Goal: Task Accomplishment & Management: Use online tool/utility

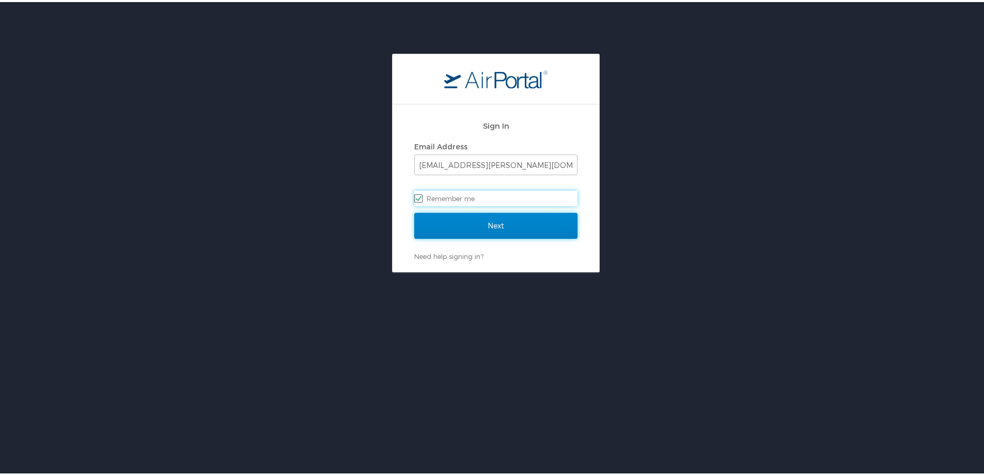
click at [502, 224] on input "Next" at bounding box center [495, 224] width 163 height 26
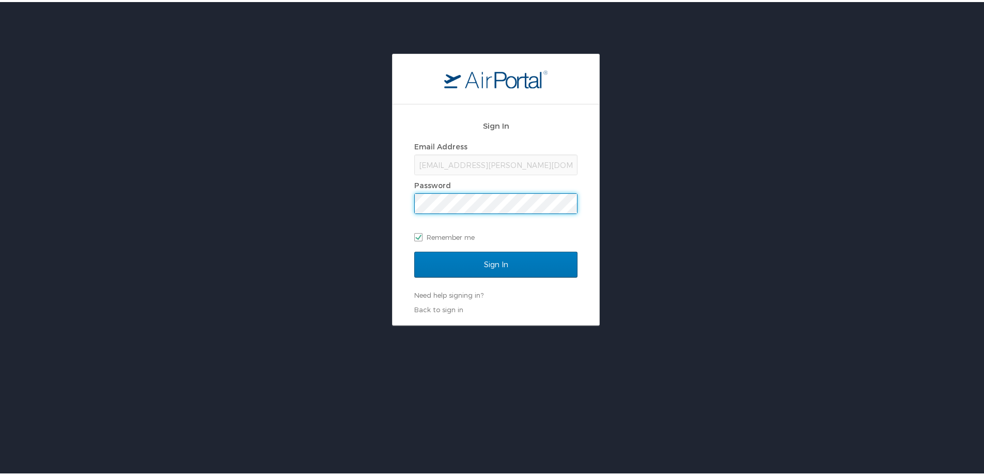
click at [414, 249] on input "Sign In" at bounding box center [495, 262] width 163 height 26
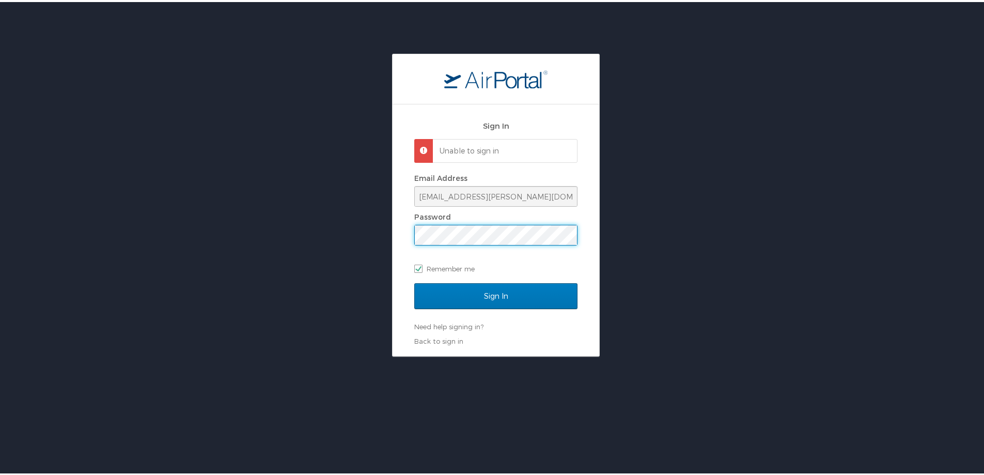
click at [325, 247] on div "Sign In Unable to sign in Email Address crsmith@mcneese.edu Password Remember m…" at bounding box center [496, 203] width 992 height 303
click at [414, 281] on input "Sign In" at bounding box center [495, 294] width 163 height 26
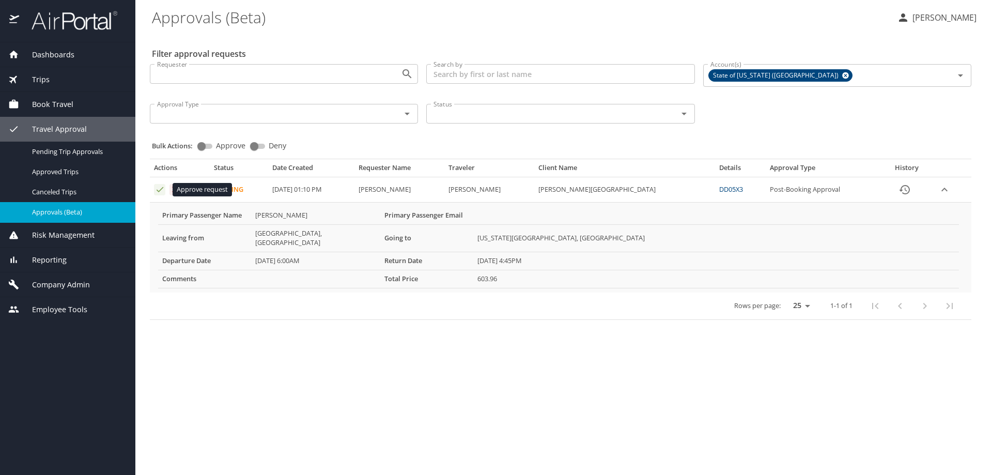
click at [158, 192] on icon "Approval table" at bounding box center [160, 189] width 7 height 5
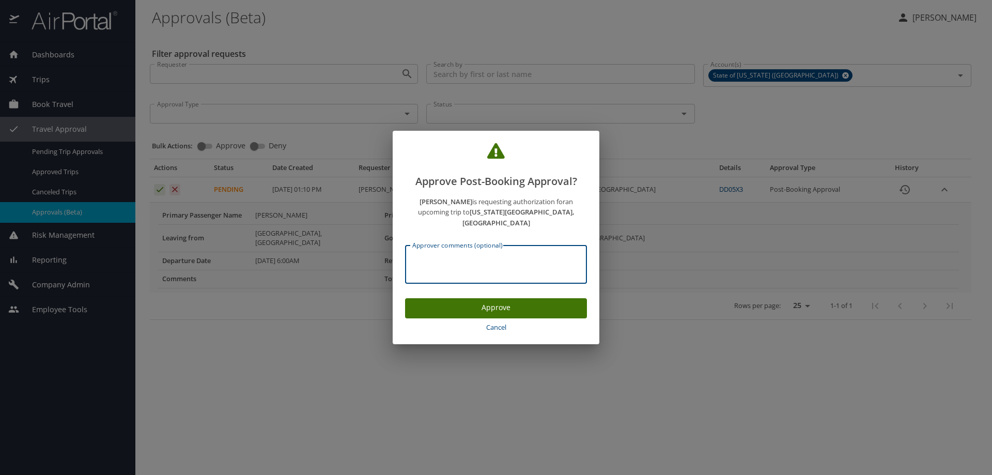
click at [464, 258] on textarea "Approver comments (optional)" at bounding box center [495, 265] width 167 height 20
type textarea "P2601342 Robin Semien"
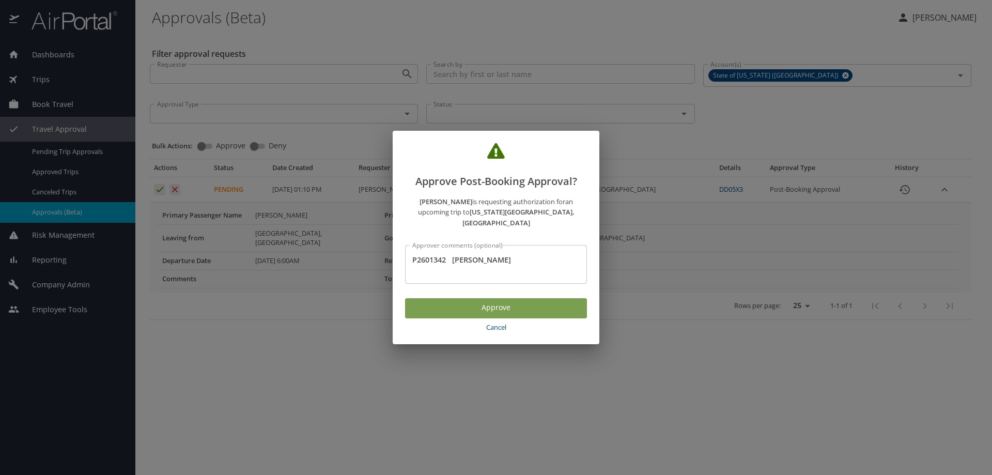
click at [505, 301] on span "Approve" at bounding box center [495, 307] width 165 height 13
